Goal: Task Accomplishment & Management: Manage account settings

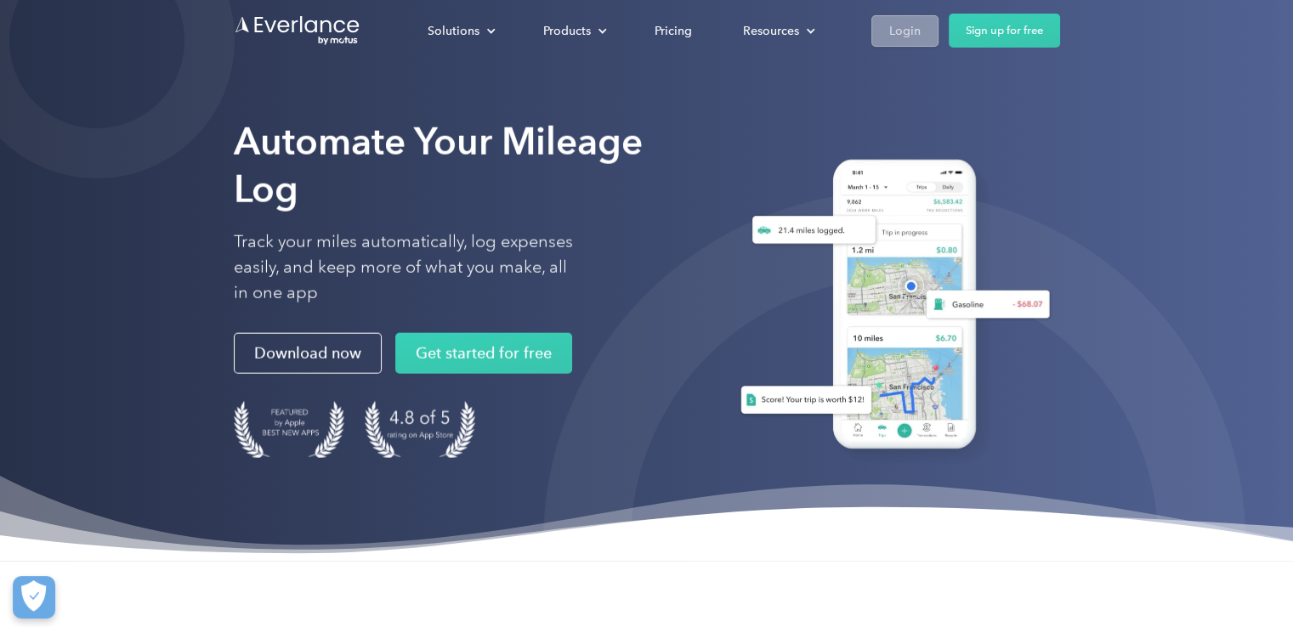
click at [911, 32] on div "Login" at bounding box center [904, 30] width 31 height 21
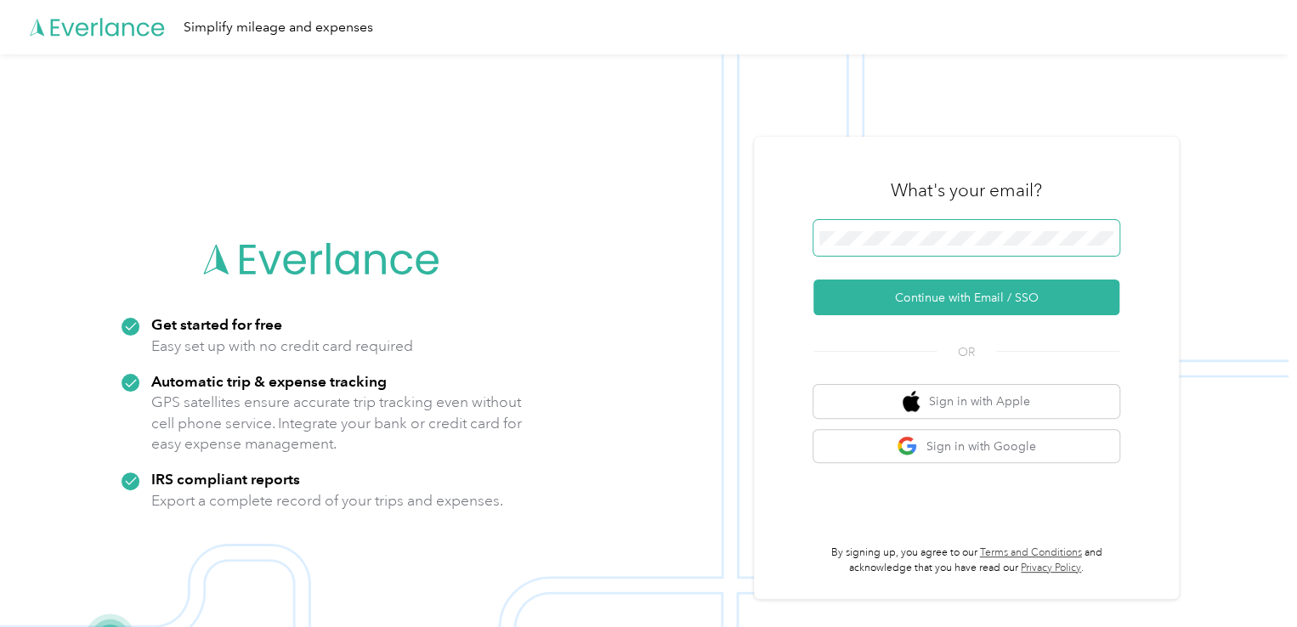
click at [841, 247] on span at bounding box center [967, 238] width 306 height 36
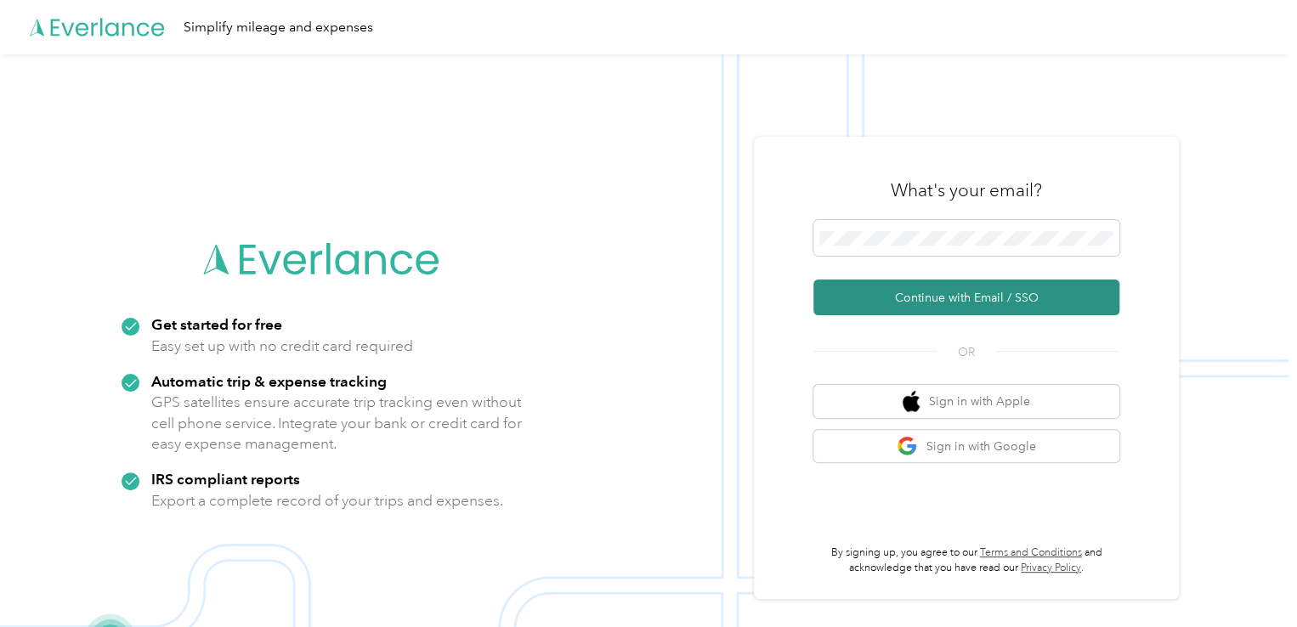
click at [954, 304] on button "Continue with Email / SSO" at bounding box center [967, 298] width 306 height 36
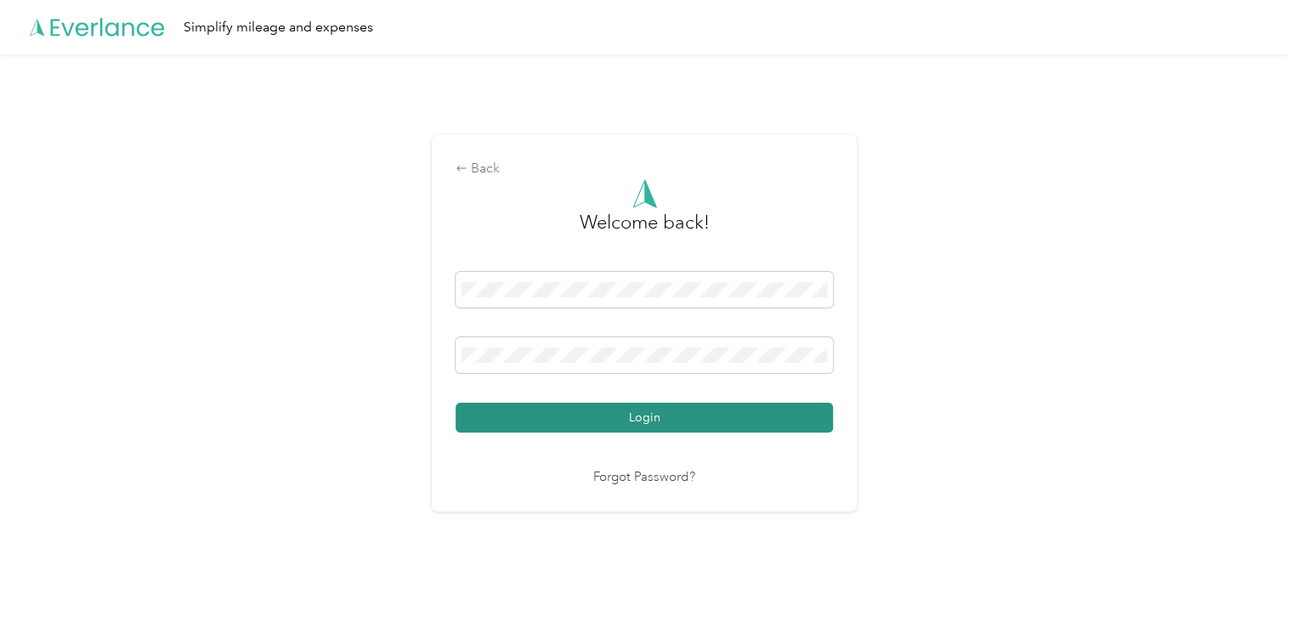
click at [523, 423] on button "Login" at bounding box center [644, 418] width 377 height 30
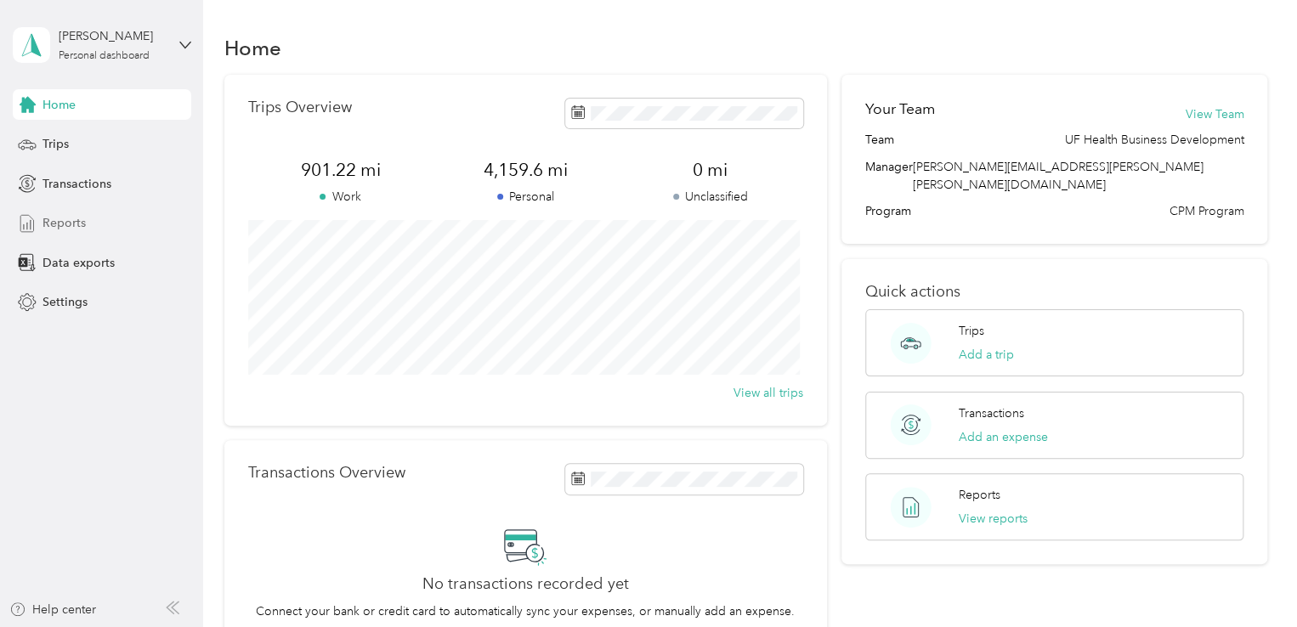
click at [71, 225] on span "Reports" at bounding box center [64, 223] width 43 height 18
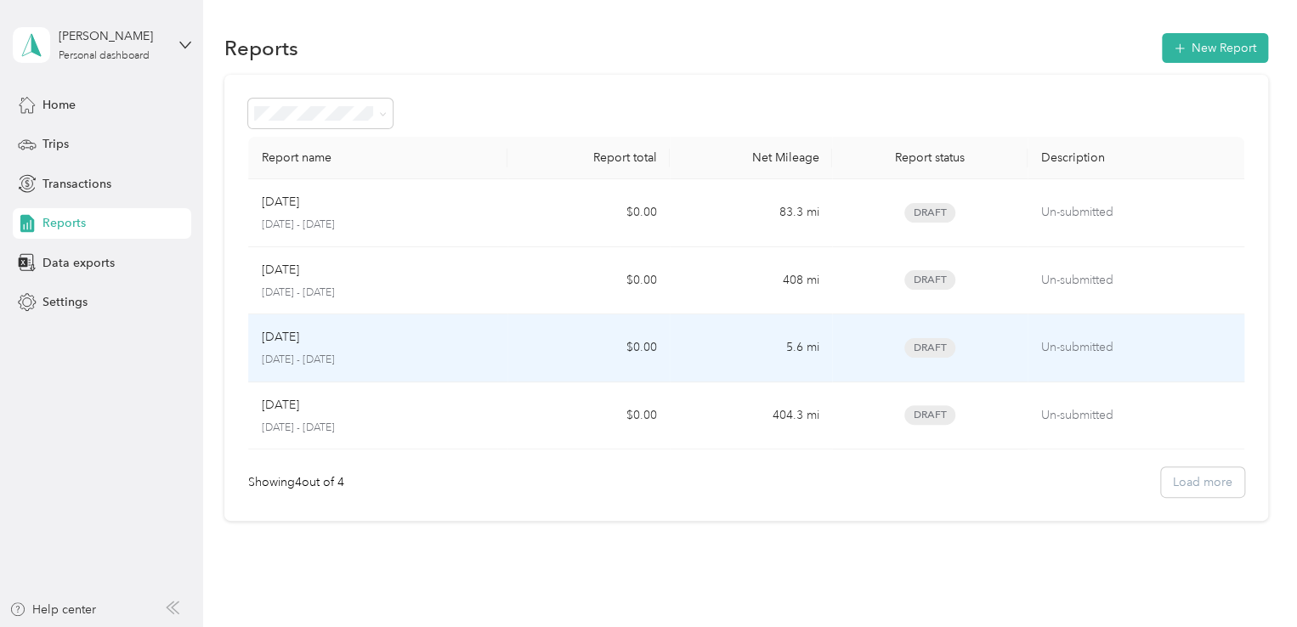
click at [406, 345] on div "Jul 2025" at bounding box center [378, 337] width 233 height 19
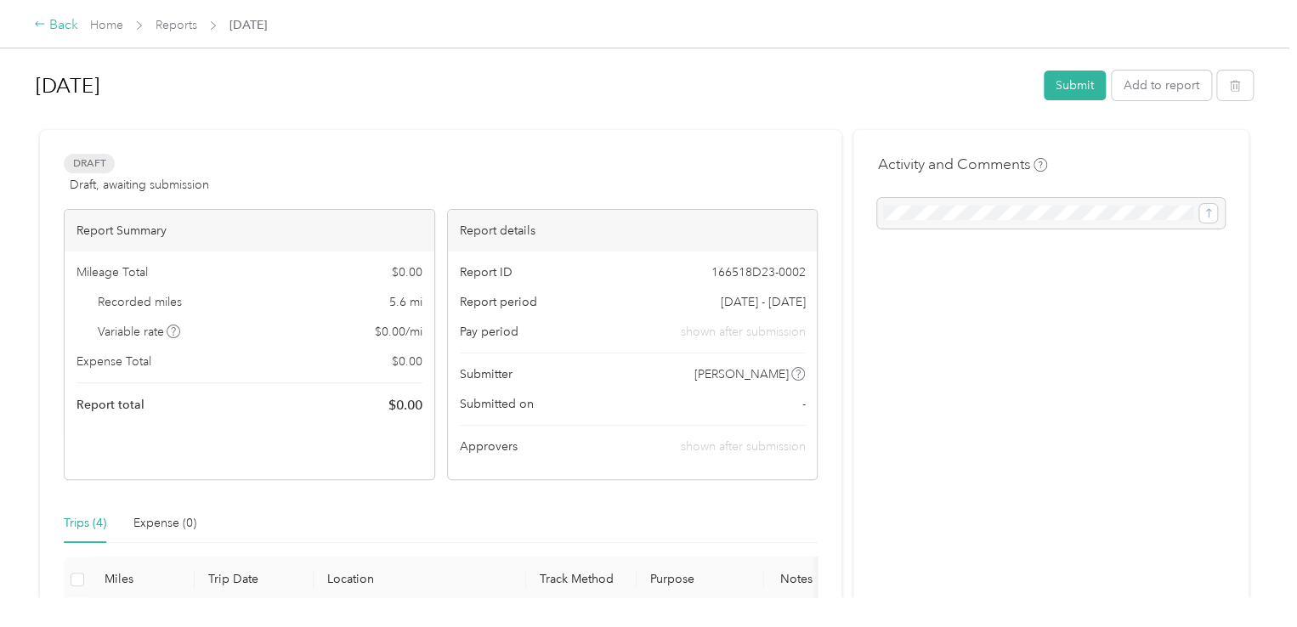
click at [34, 22] on icon at bounding box center [40, 24] width 12 height 12
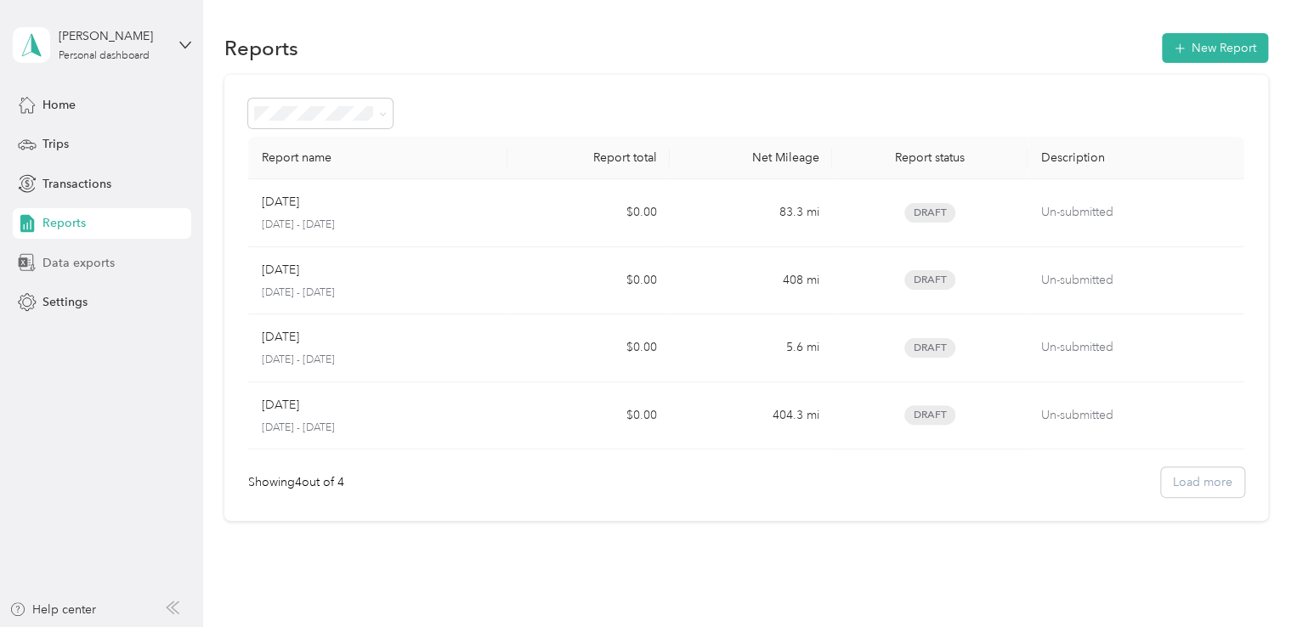
click at [111, 266] on span "Data exports" at bounding box center [79, 263] width 72 height 18
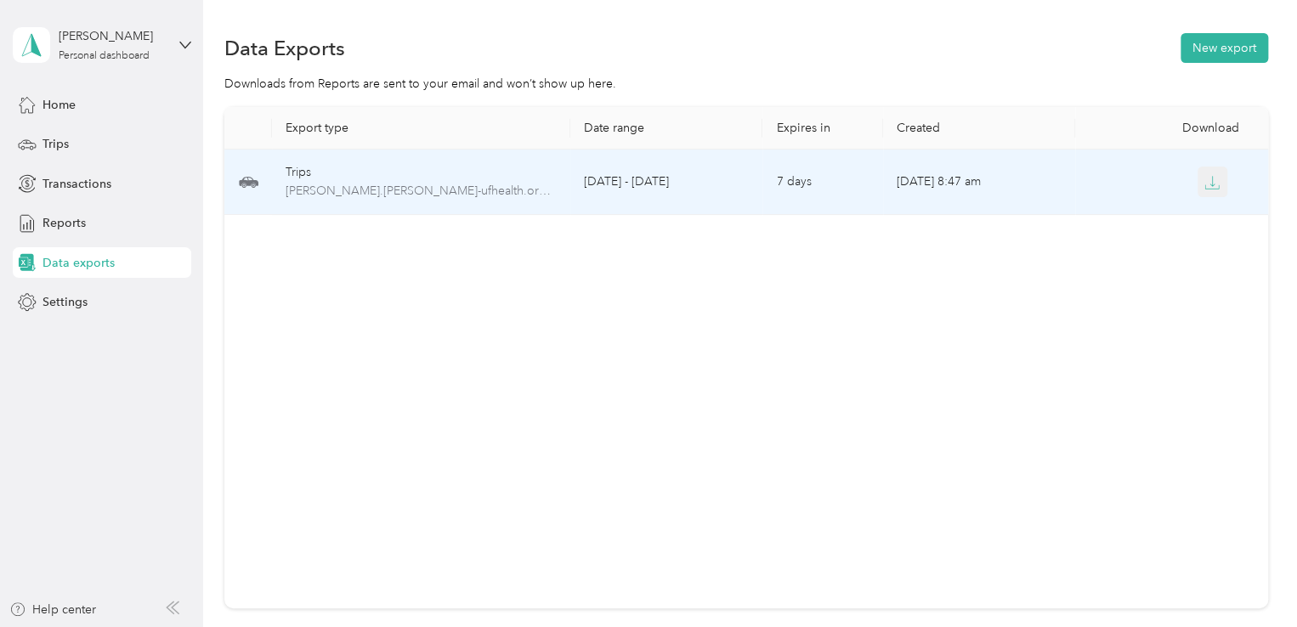
click at [1205, 181] on icon "button" at bounding box center [1212, 182] width 15 height 15
